Goal: Navigation & Orientation: Find specific page/section

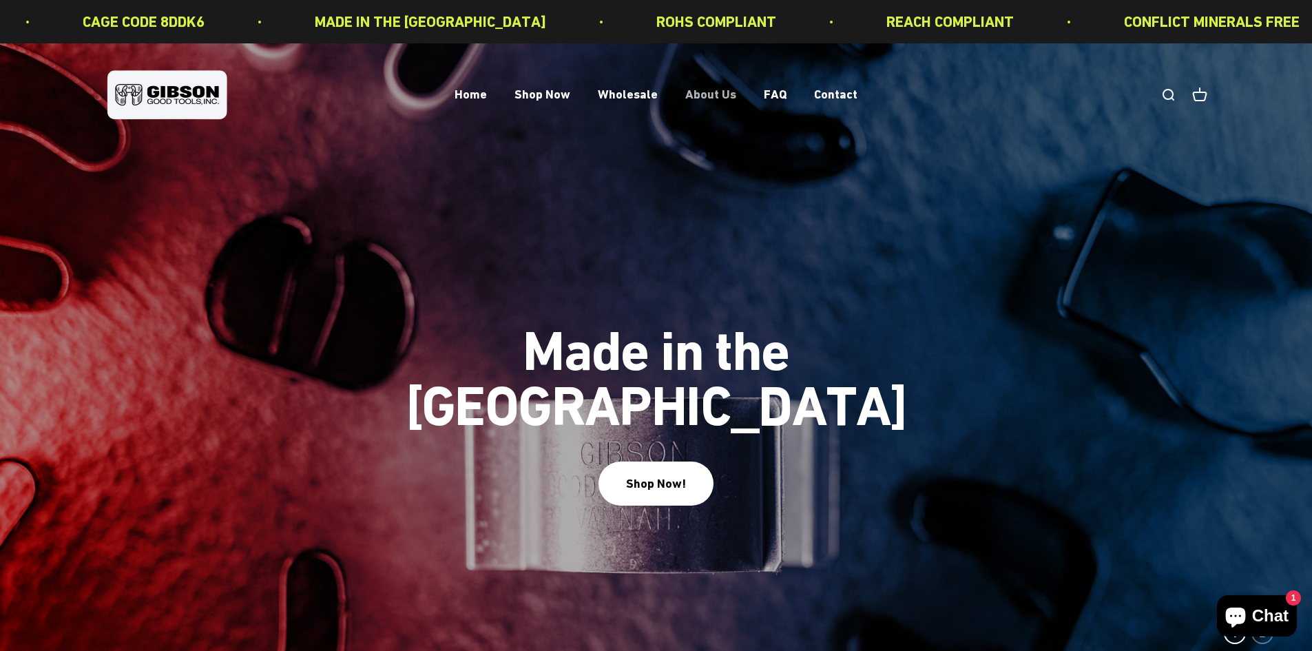
click at [716, 94] on link "About Us" at bounding box center [710, 94] width 51 height 14
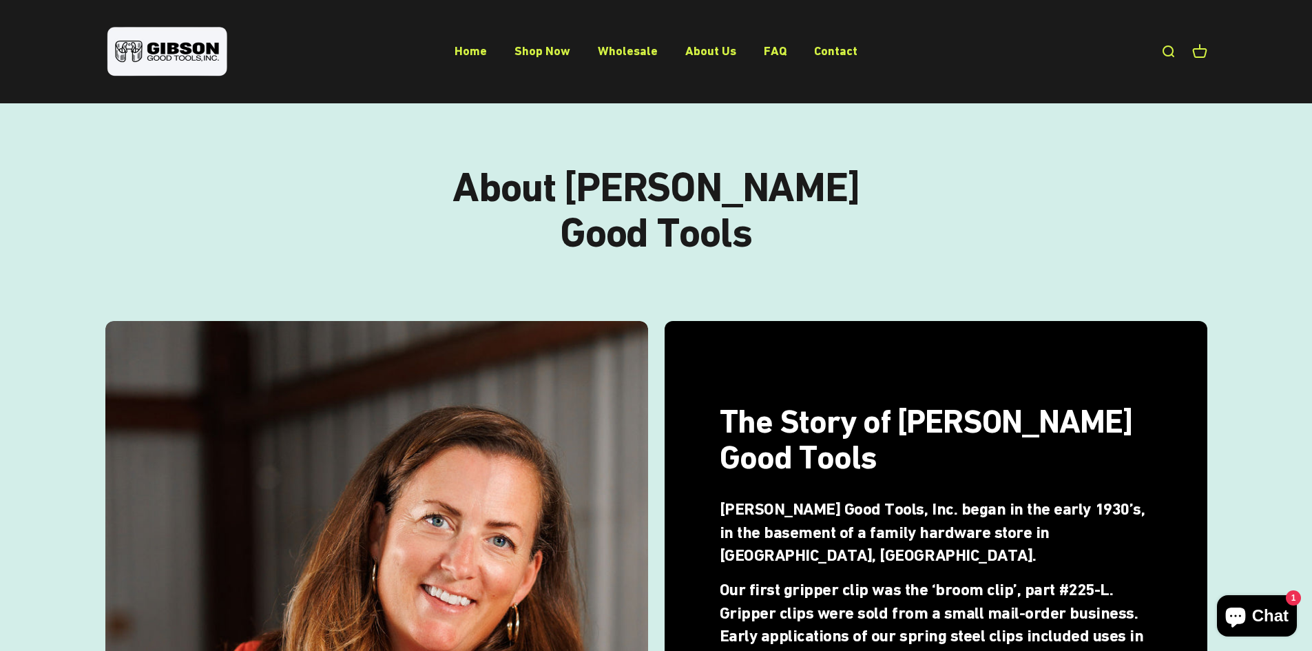
scroll to position [138, 0]
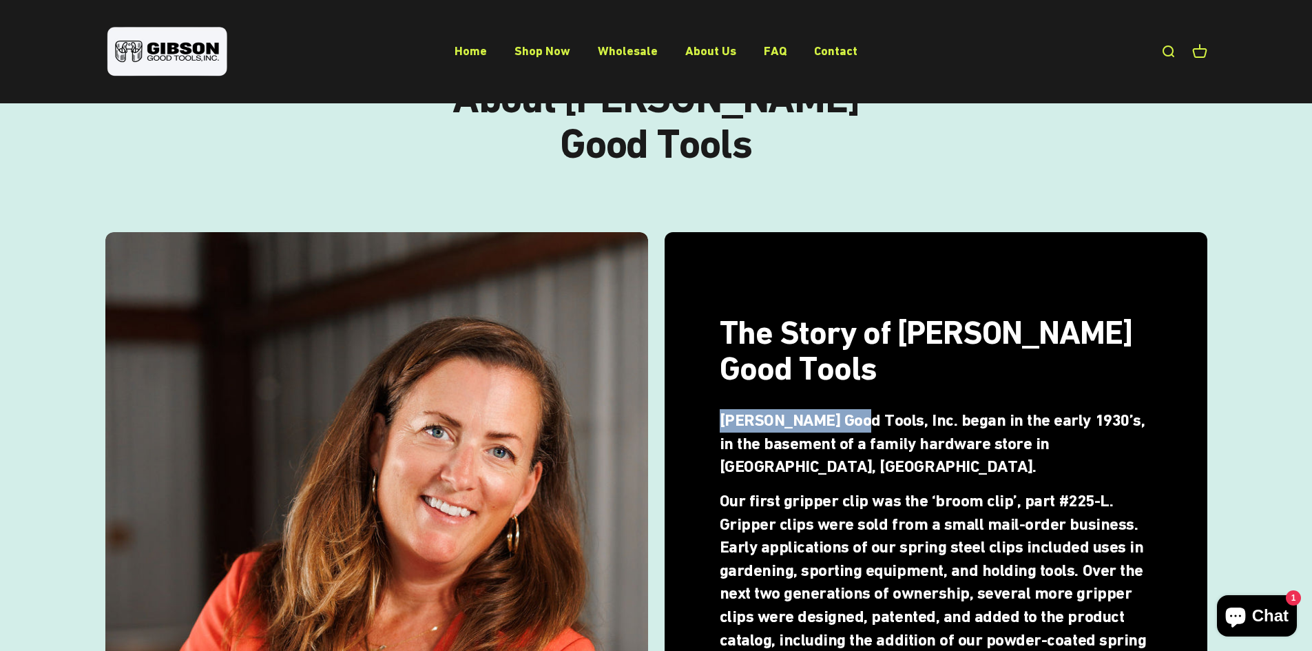
drag, startPoint x: 849, startPoint y: 397, endPoint x: 722, endPoint y: 401, distance: 127.5
click at [722, 409] on h5 "Gibson Good Tools, Inc. began in the early 1930’s, in the basement of a family …" at bounding box center [936, 444] width 432 height 70
copy h5 "[PERSON_NAME] Good Tools"
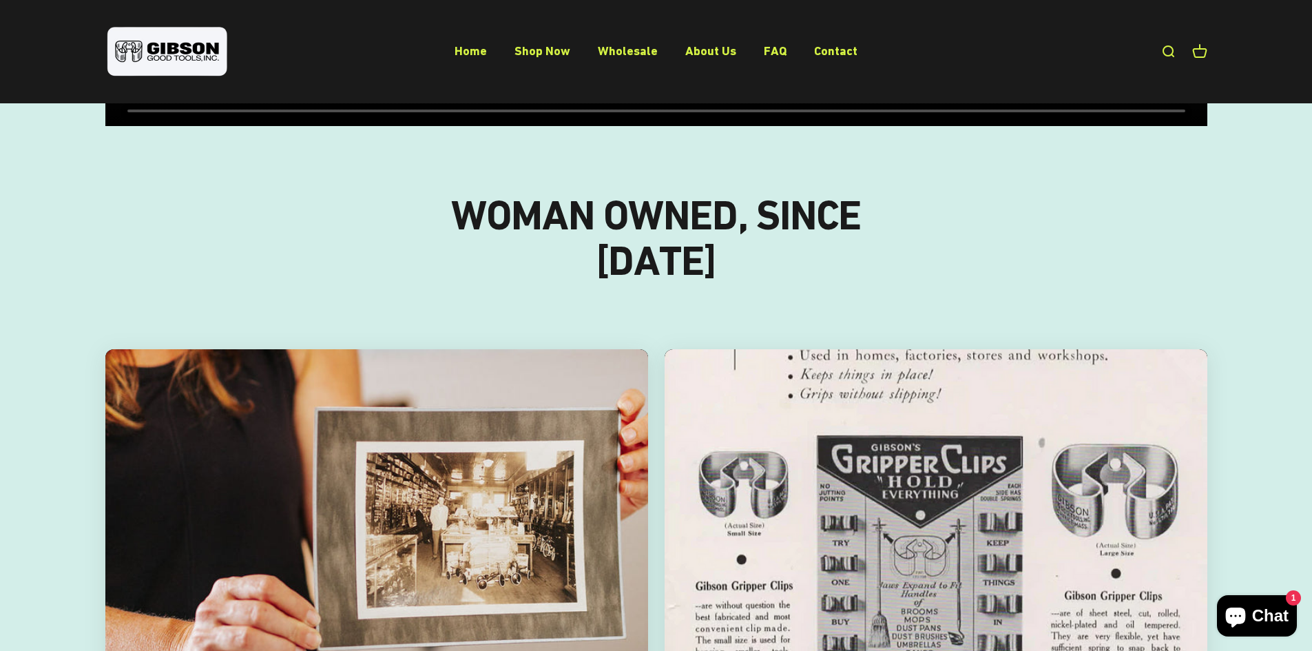
scroll to position [1377, 0]
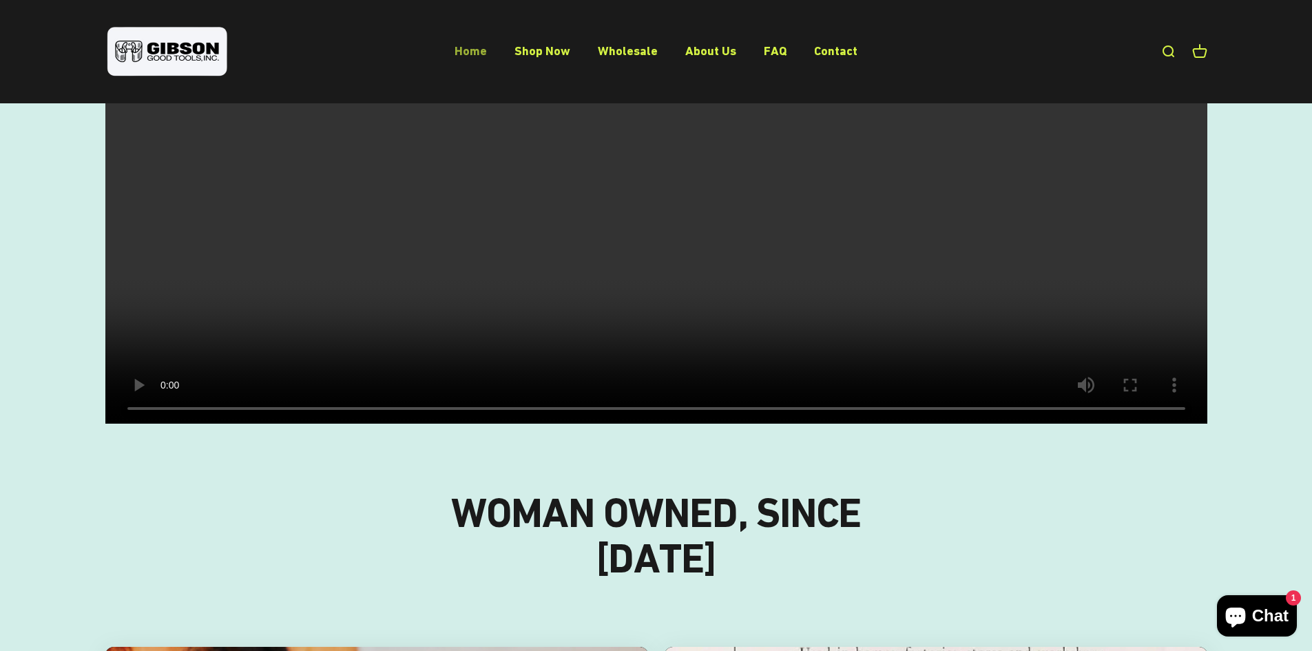
click at [479, 50] on link "Home" at bounding box center [470, 50] width 32 height 14
